Goal: Check status: Check status

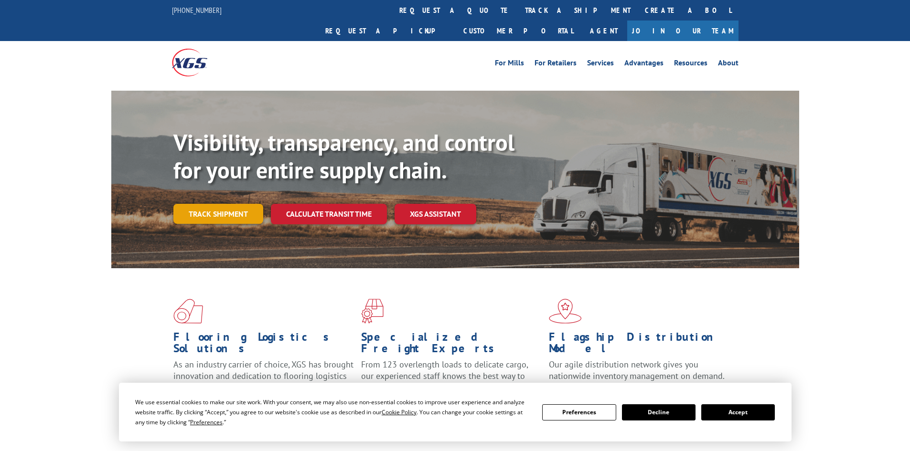
click at [237, 204] on link "Track shipment" at bounding box center [218, 214] width 90 height 20
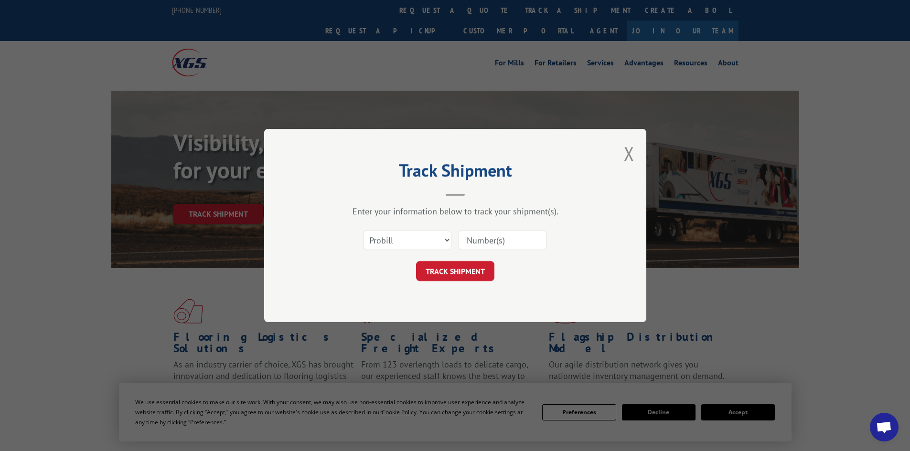
click at [530, 240] on input at bounding box center [502, 240] width 88 height 20
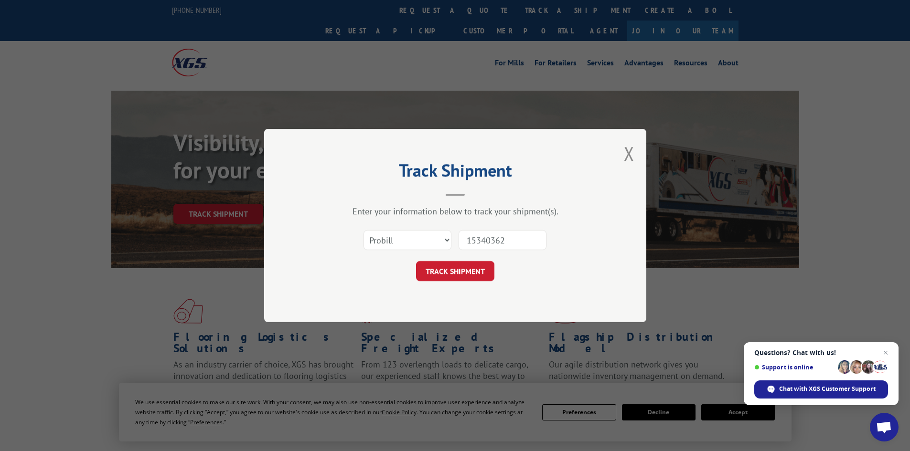
type input "15340362"
click at [416, 261] on button "TRACK SHIPMENT" at bounding box center [455, 271] width 78 height 20
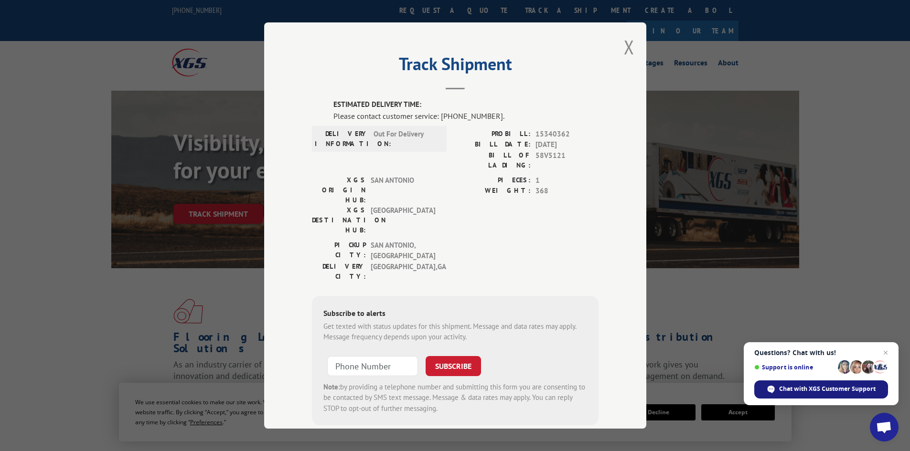
click at [821, 392] on span "Chat with XGS Customer Support" at bounding box center [827, 389] width 96 height 9
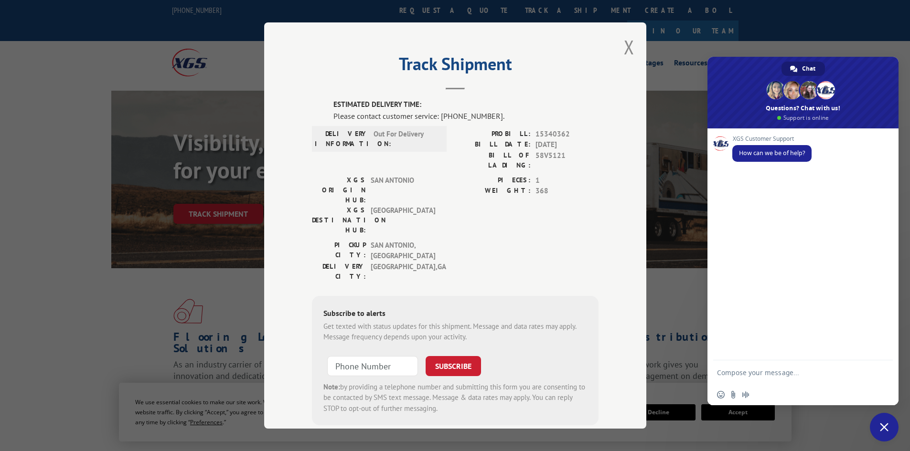
click at [790, 375] on textarea "Compose your message..." at bounding box center [793, 373] width 153 height 24
type textarea "Tack shipment"
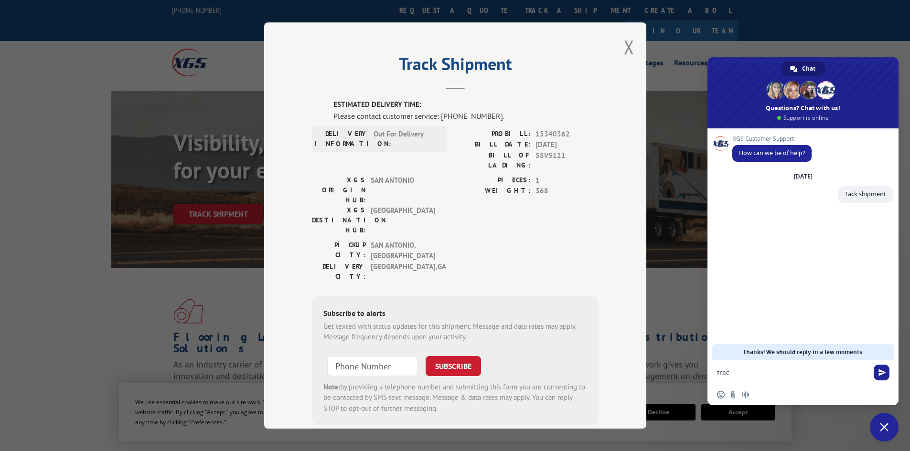
type textarea "track"
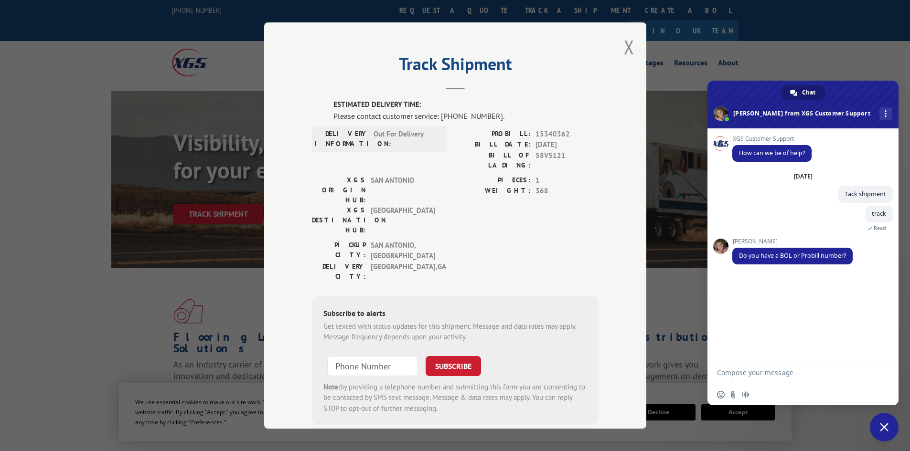
click at [790, 375] on textarea "Compose your message..." at bounding box center [793, 373] width 153 height 24
type textarea "15340362"
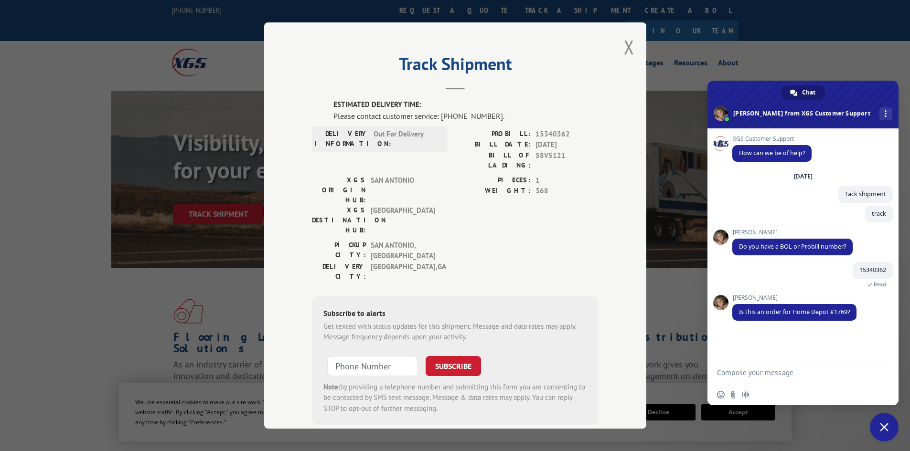
click at [790, 375] on textarea "Compose your message..." at bounding box center [793, 373] width 153 height 24
type textarea "yes"
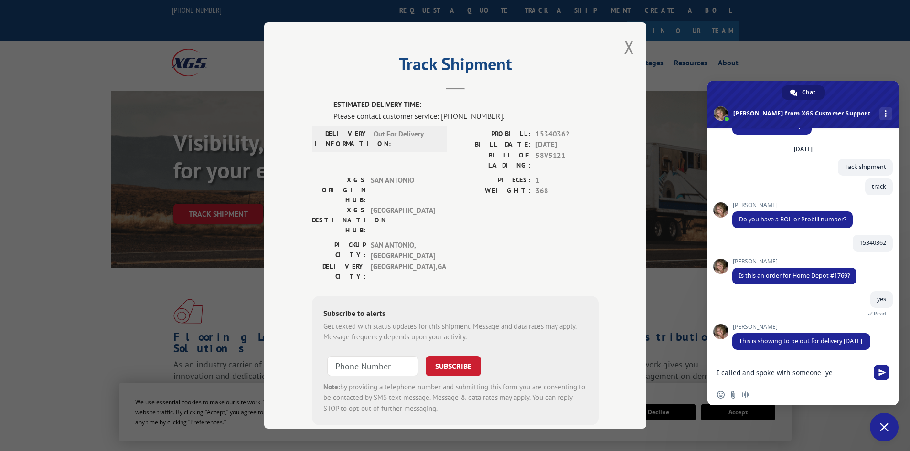
scroll to position [27, 0]
type textarea "I"
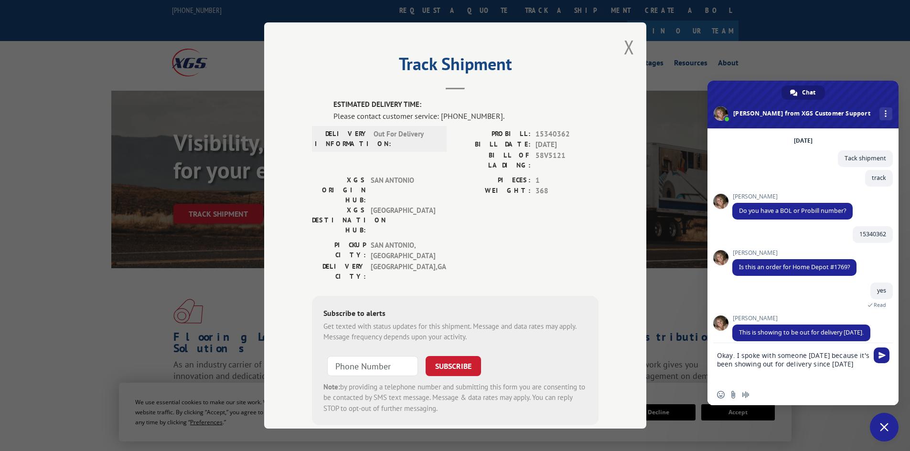
type textarea "Okay. I spoke with someone [DATE] because it's been showing out for delivery si…"
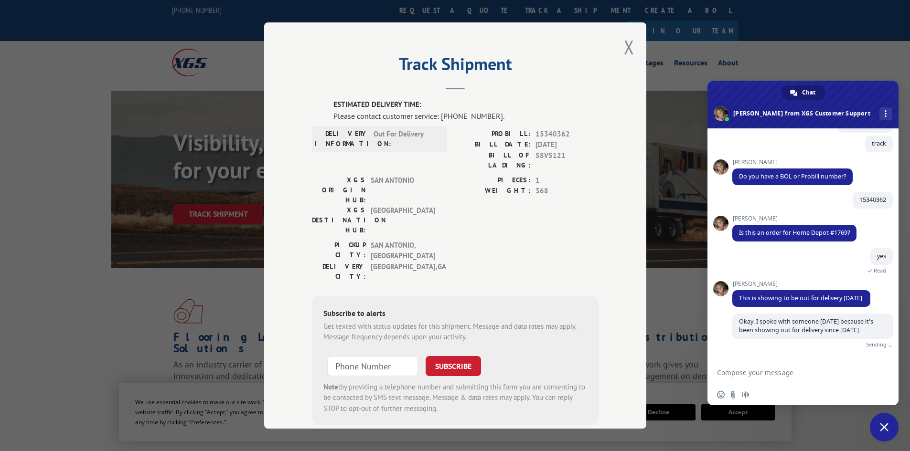
scroll to position [68, 0]
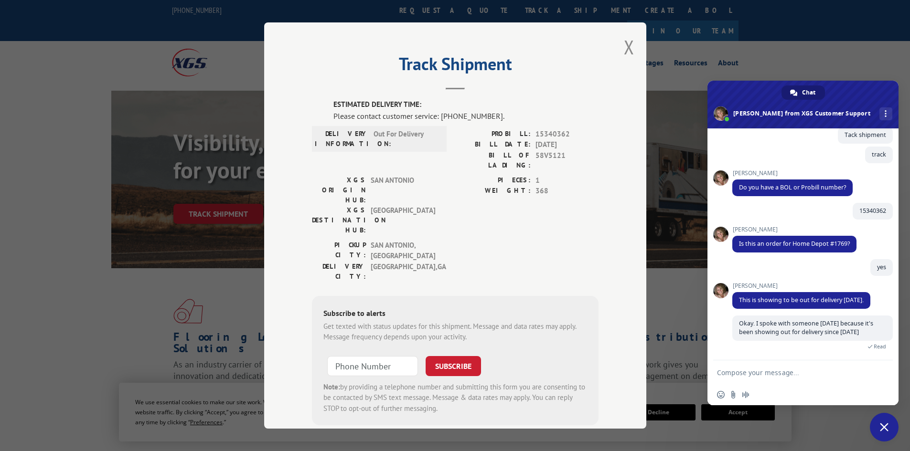
click at [790, 375] on textarea "Compose your message..." at bounding box center [793, 373] width 153 height 24
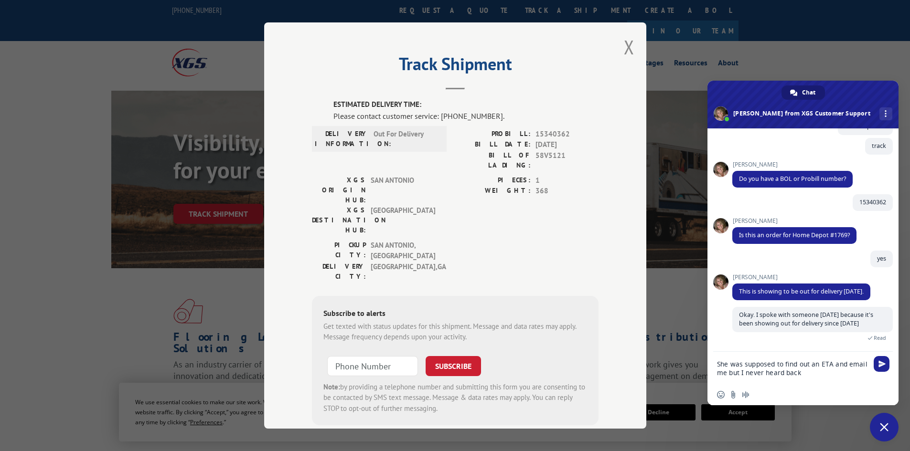
type textarea "She was supposed to find out an ETA and email me but I never heard back"
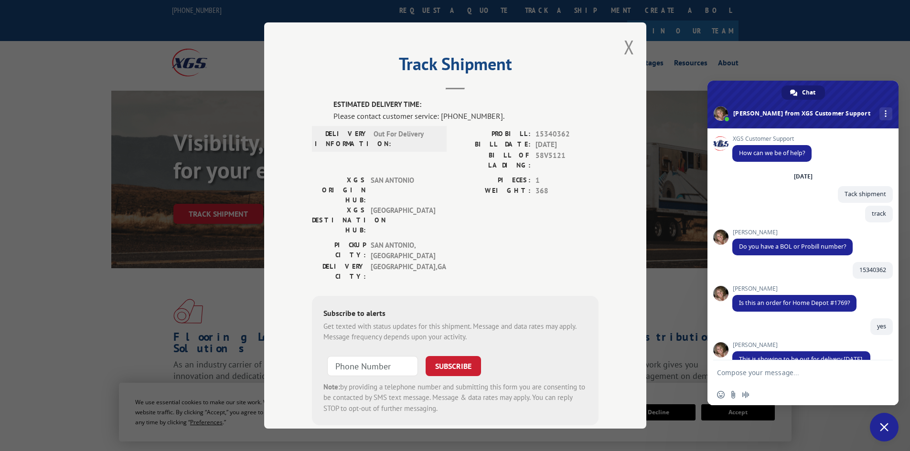
scroll to position [138, 0]
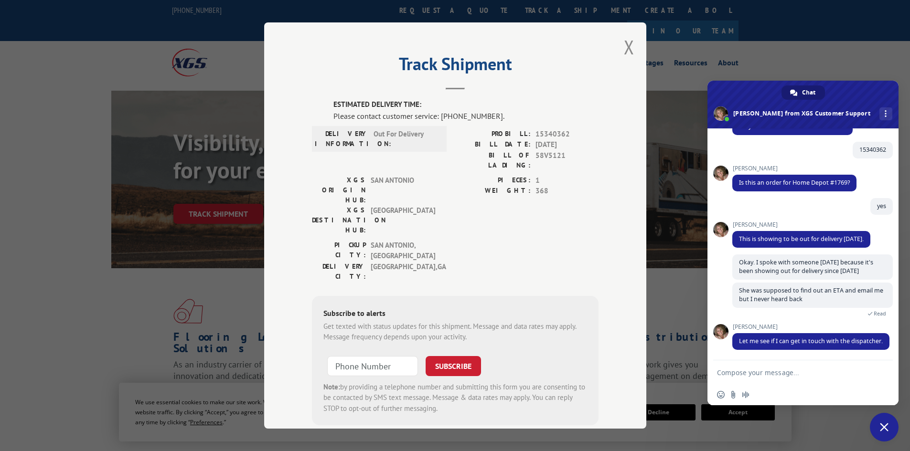
click at [775, 378] on textarea "Compose your message..." at bounding box center [793, 373] width 153 height 24
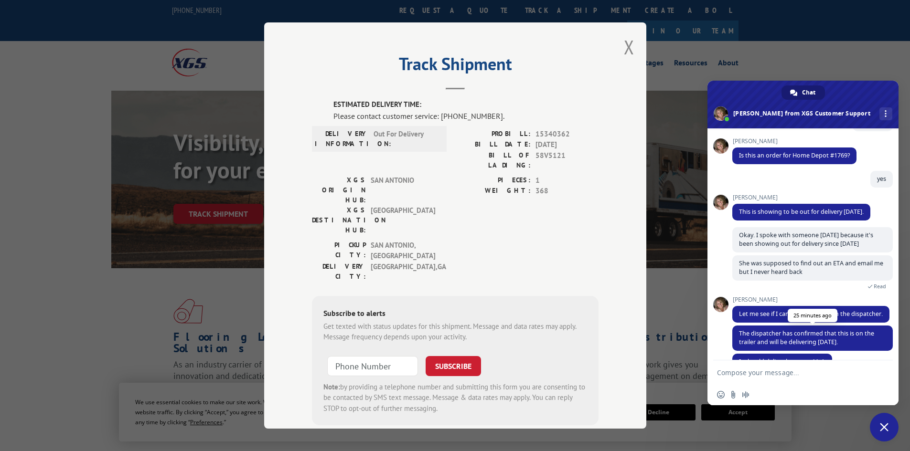
scroll to position [205, 0]
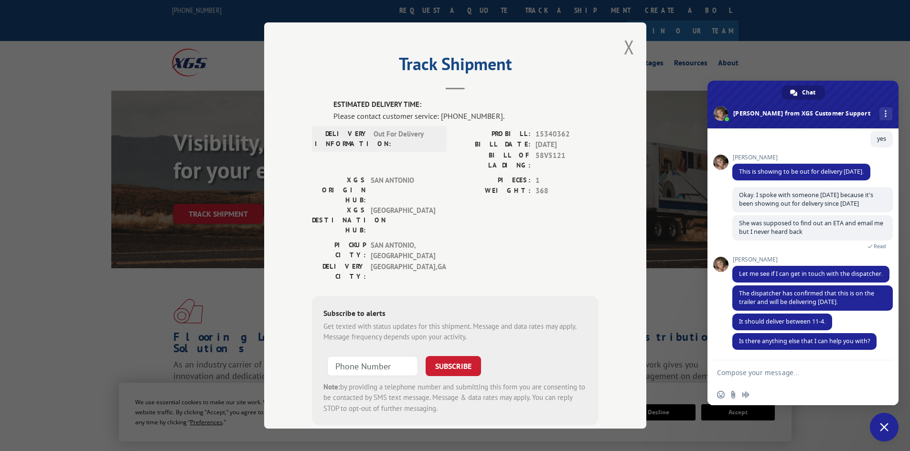
click at [788, 373] on textarea "Compose your message..." at bounding box center [793, 373] width 153 height 24
click at [777, 378] on textarea "Compose your message..." at bounding box center [793, 373] width 153 height 24
type textarea "No that is all, thank you so much."
click at [887, 375] on span "Send" at bounding box center [881, 373] width 16 height 16
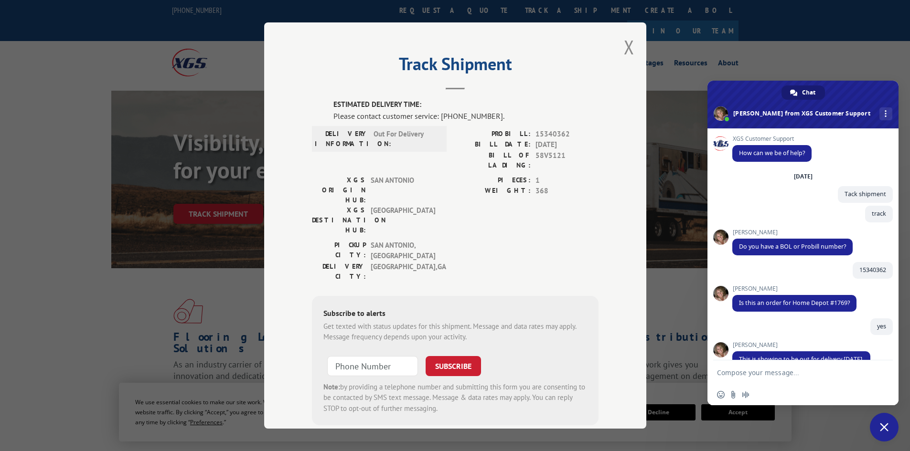
scroll to position [115, 0]
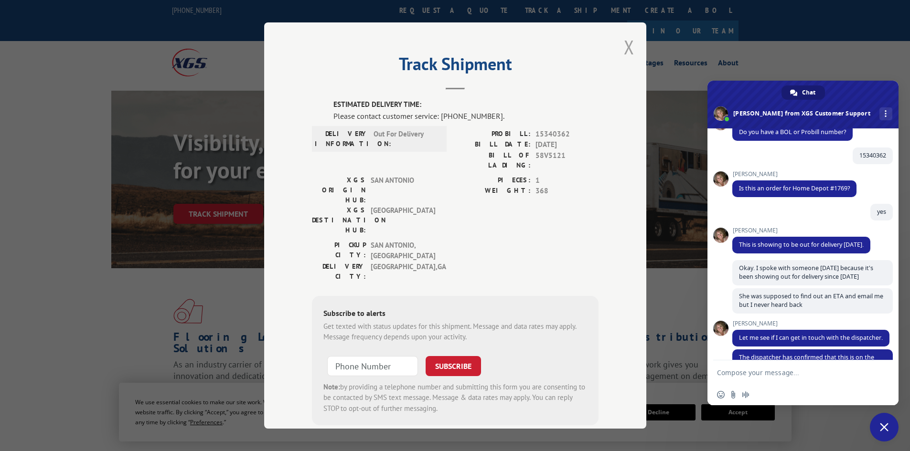
click at [624, 51] on button "Close modal" at bounding box center [629, 46] width 11 height 25
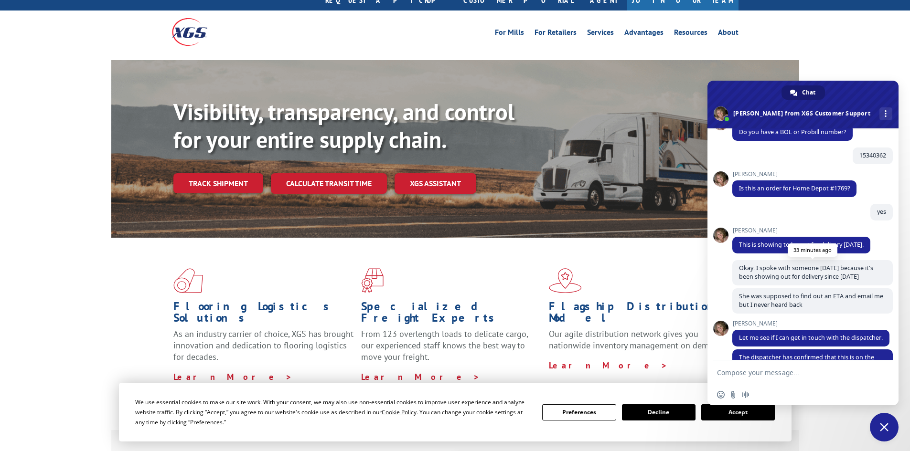
scroll to position [228, 0]
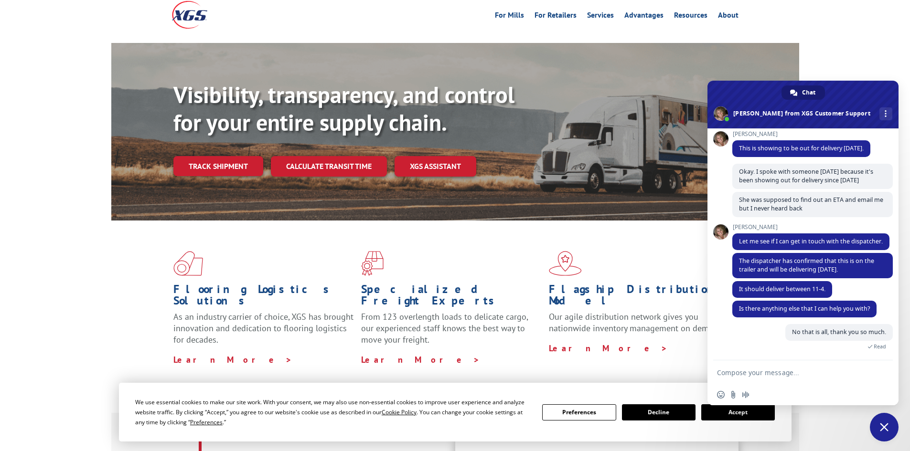
click at [865, 68] on div "Visibility, transparency, and control for your entire supply chain. Track shipm…" at bounding box center [455, 141] width 910 height 196
click at [901, 80] on div "Visibility, transparency, and control for your entire supply chain. Track shipm…" at bounding box center [455, 141] width 910 height 196
click at [852, 12] on div "For [PERSON_NAME] For Retailers Services Advantages Resources About For [PERSON…" at bounding box center [455, 14] width 910 height 43
click at [838, 46] on div "Visibility, transparency, and control for your entire supply chain. Track shipm…" at bounding box center [455, 141] width 910 height 196
click at [878, 114] on span at bounding box center [802, 105] width 191 height 48
